Goal: Transaction & Acquisition: Obtain resource

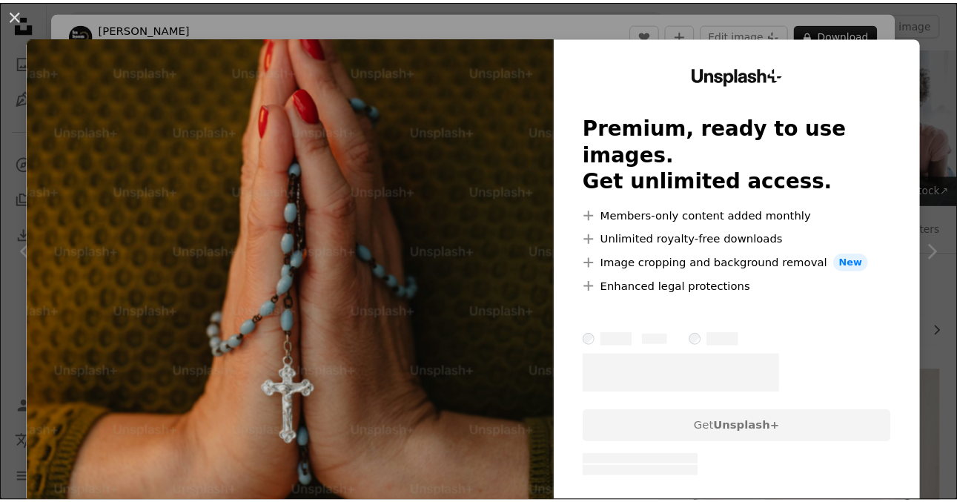
scroll to position [1553, 0]
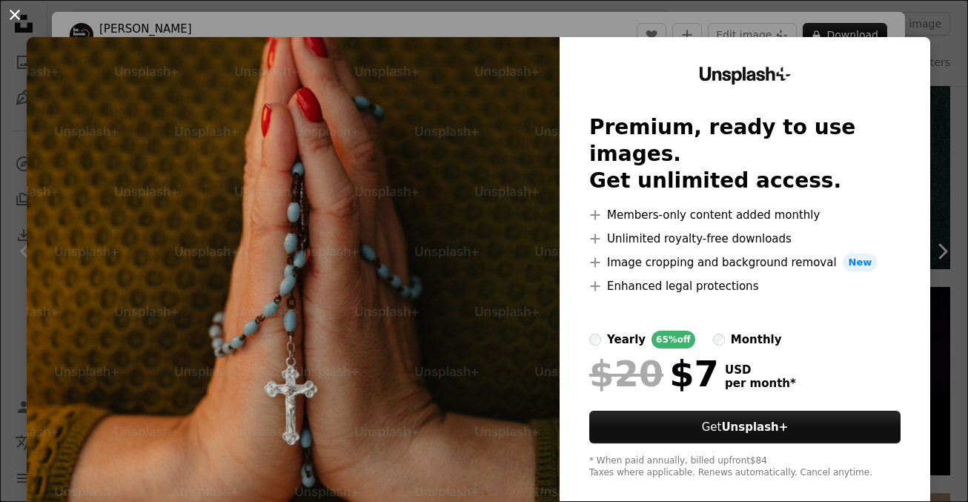
click at [14, 17] on button "An X shape" at bounding box center [15, 15] width 18 height 18
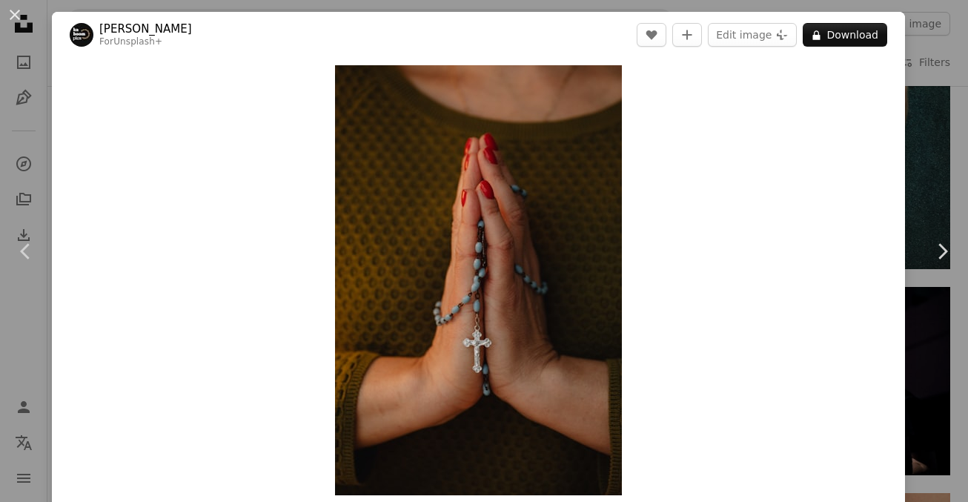
click at [711, 434] on div "Zoom in" at bounding box center [478, 280] width 853 height 445
click at [15, 14] on button "An X shape" at bounding box center [15, 15] width 18 height 18
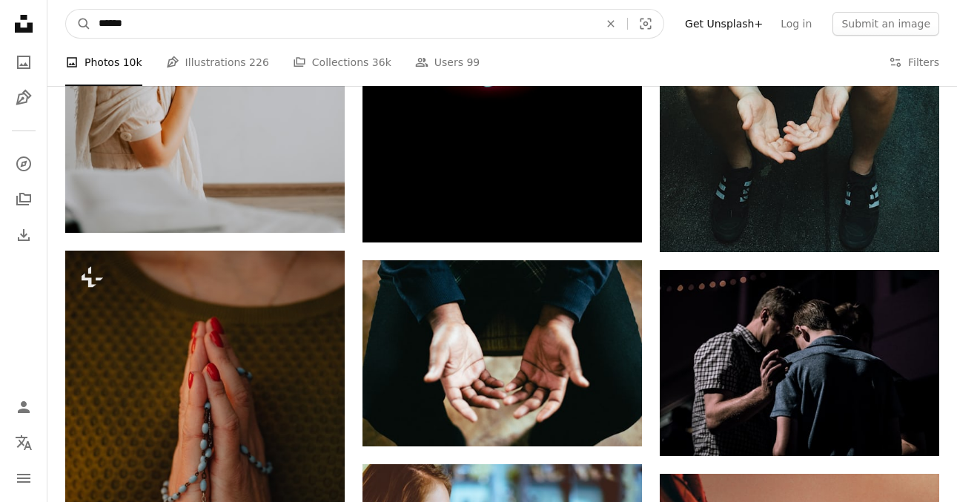
click at [196, 21] on input "******" at bounding box center [342, 24] width 503 height 28
type input "**********"
click button "A magnifying glass" at bounding box center [78, 24] width 25 height 28
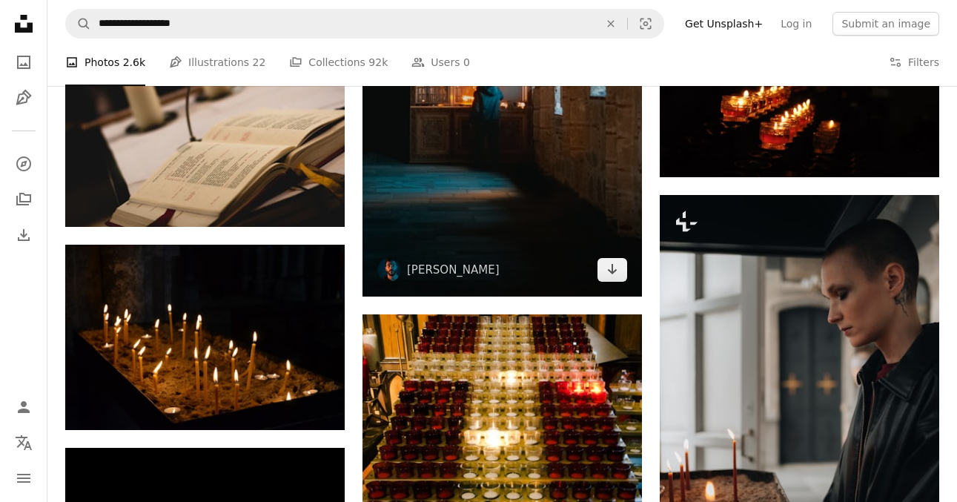
scroll to position [1408, 0]
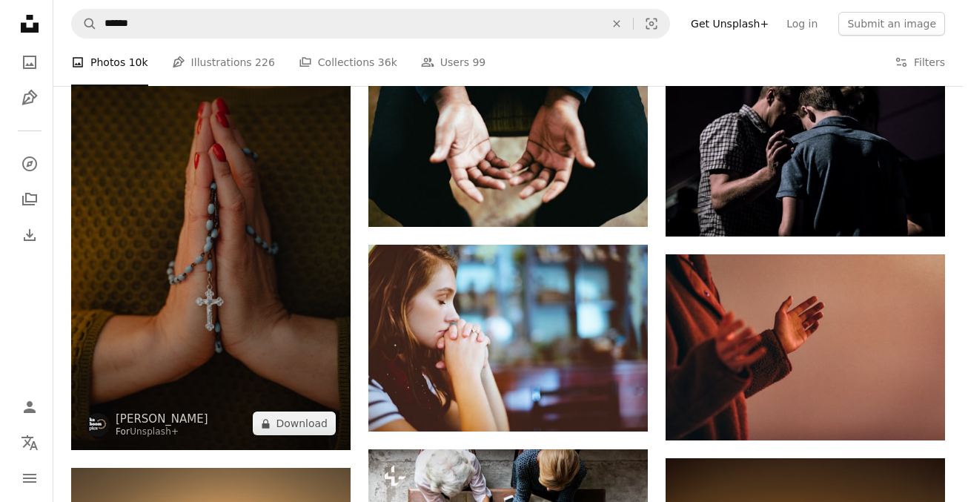
scroll to position [1775, 0]
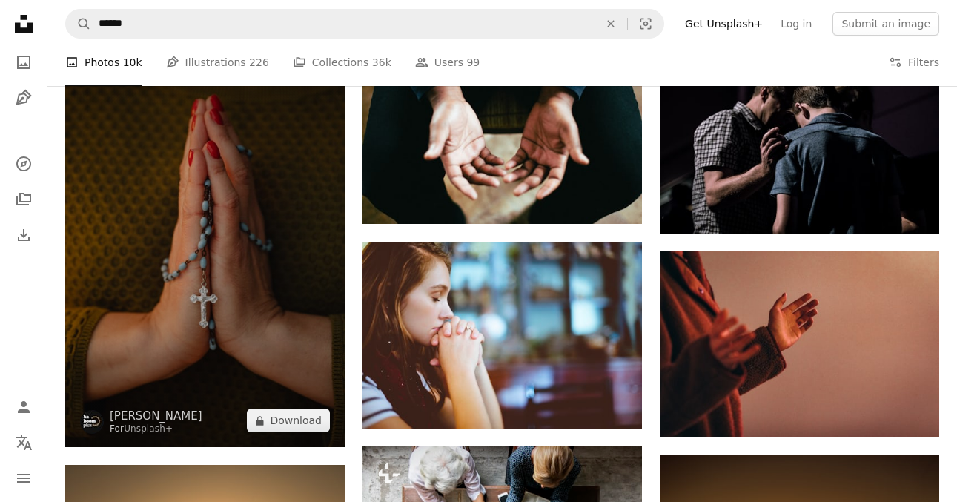
click at [253, 242] on img at bounding box center [204, 238] width 279 height 420
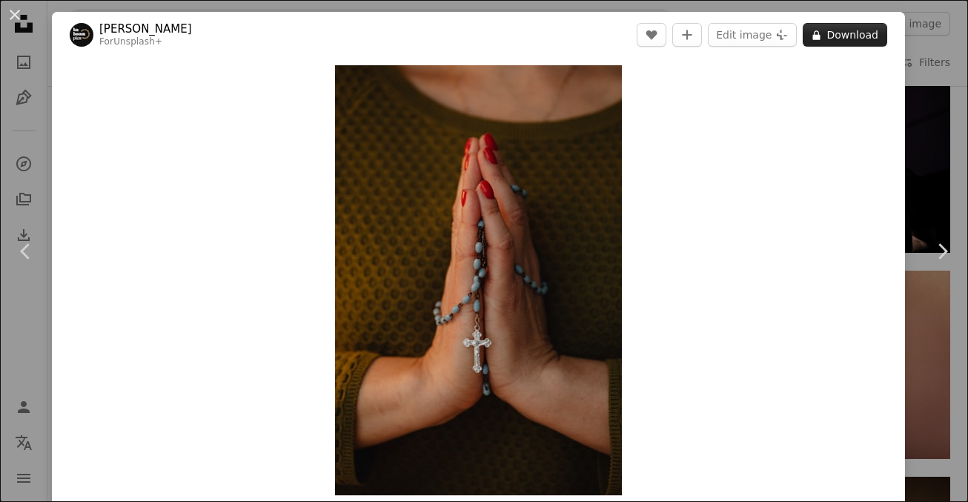
click at [839, 33] on button "A lock Download" at bounding box center [845, 35] width 84 height 24
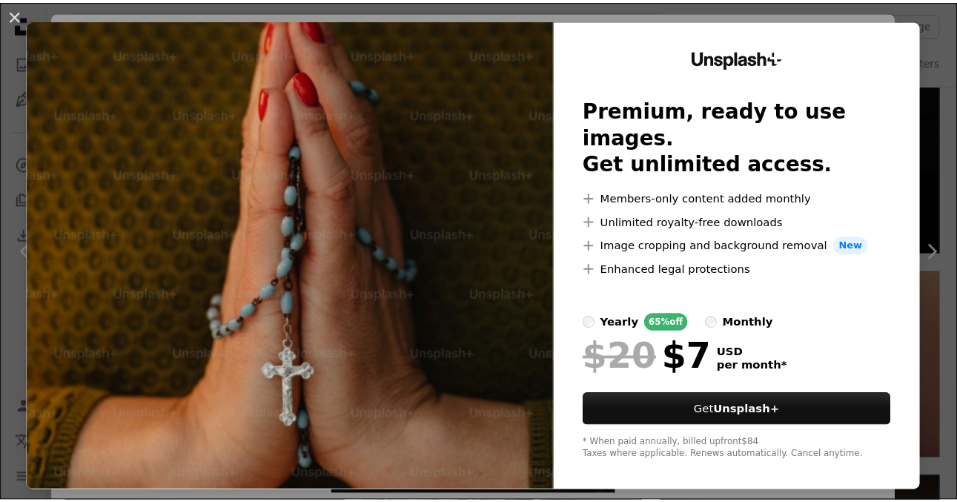
scroll to position [19, 0]
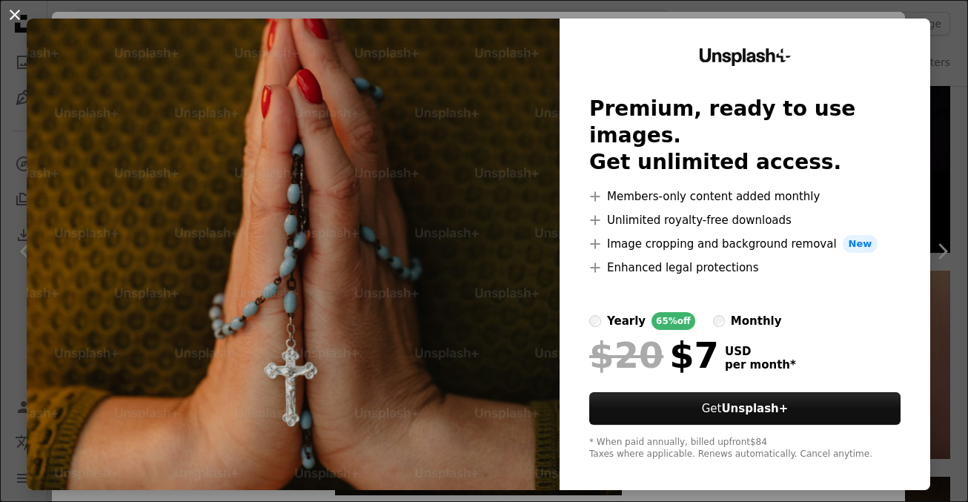
click at [13, 14] on button "An X shape" at bounding box center [15, 15] width 18 height 18
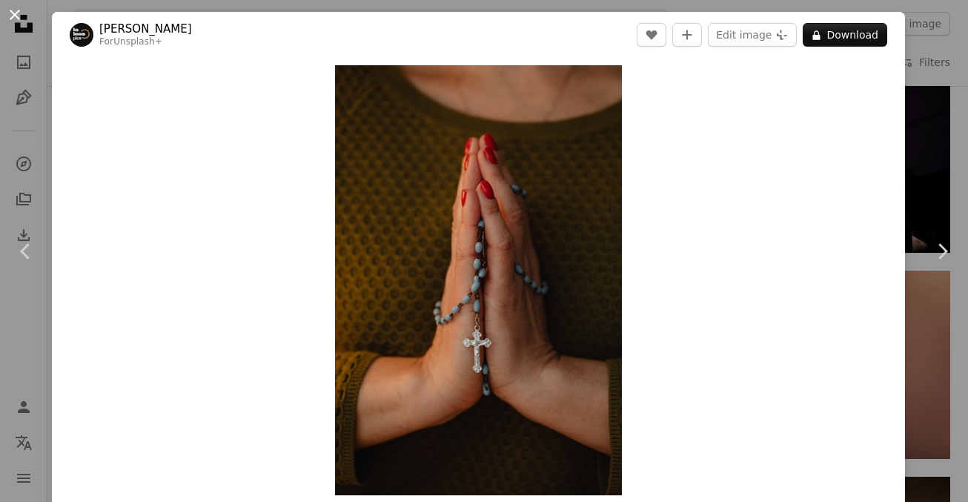
click at [11, 17] on button "An X shape" at bounding box center [15, 15] width 18 height 18
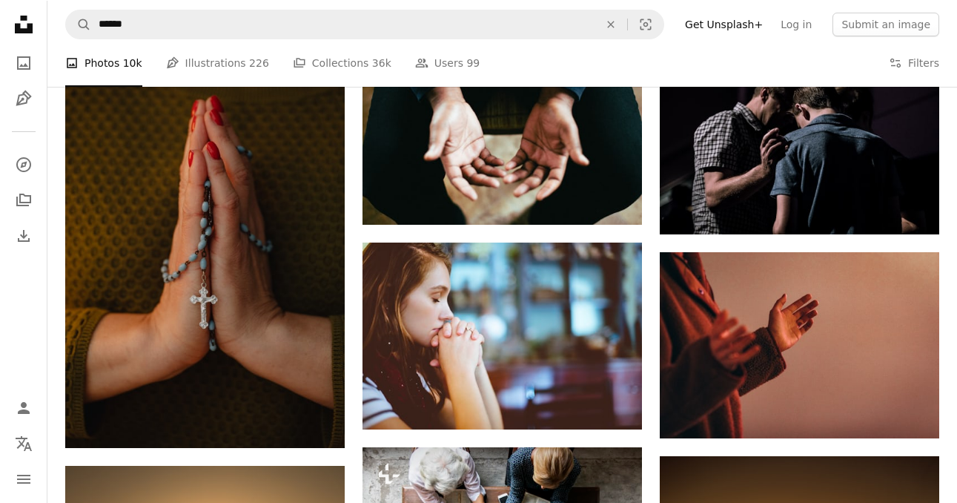
scroll to position [1775, 0]
